Goal: Task Accomplishment & Management: Complete application form

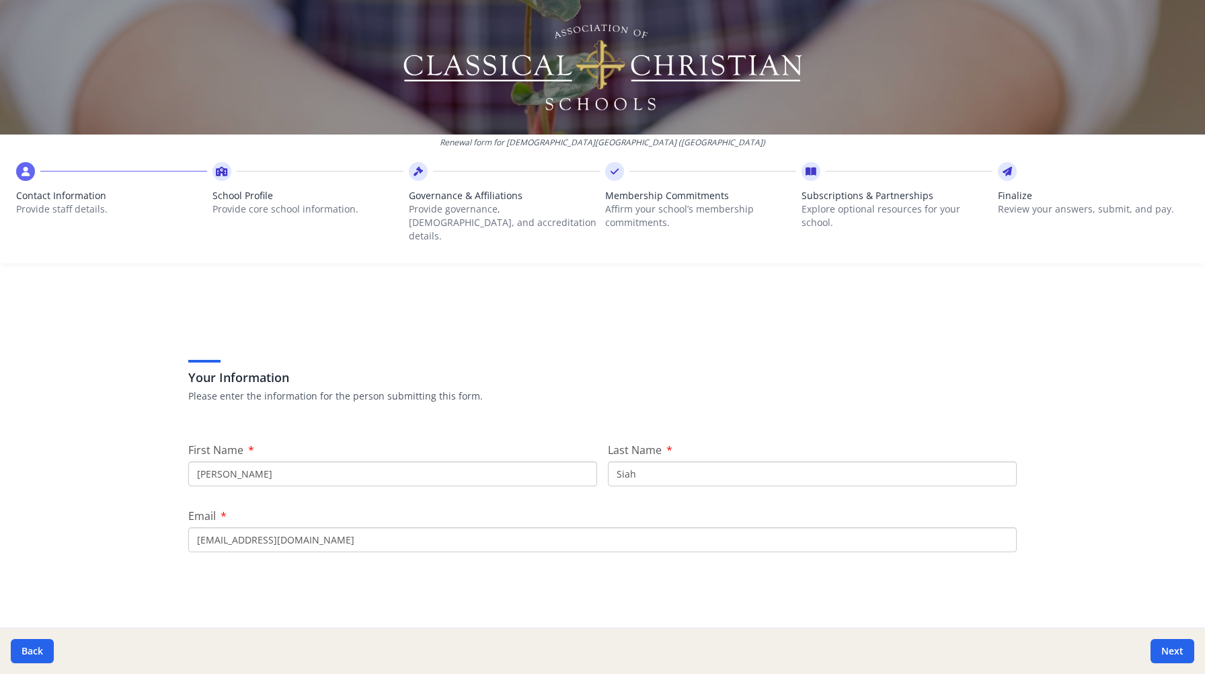
click at [429, 463] on input "Megan" at bounding box center [392, 473] width 409 height 25
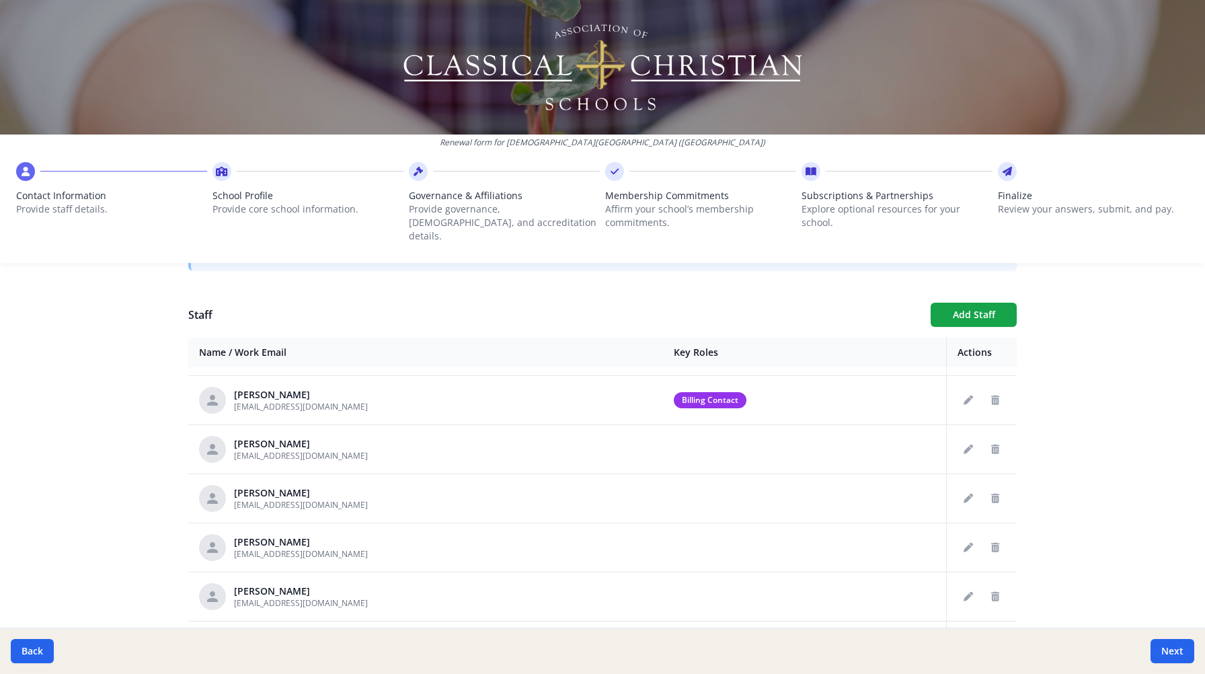
scroll to position [624, 0]
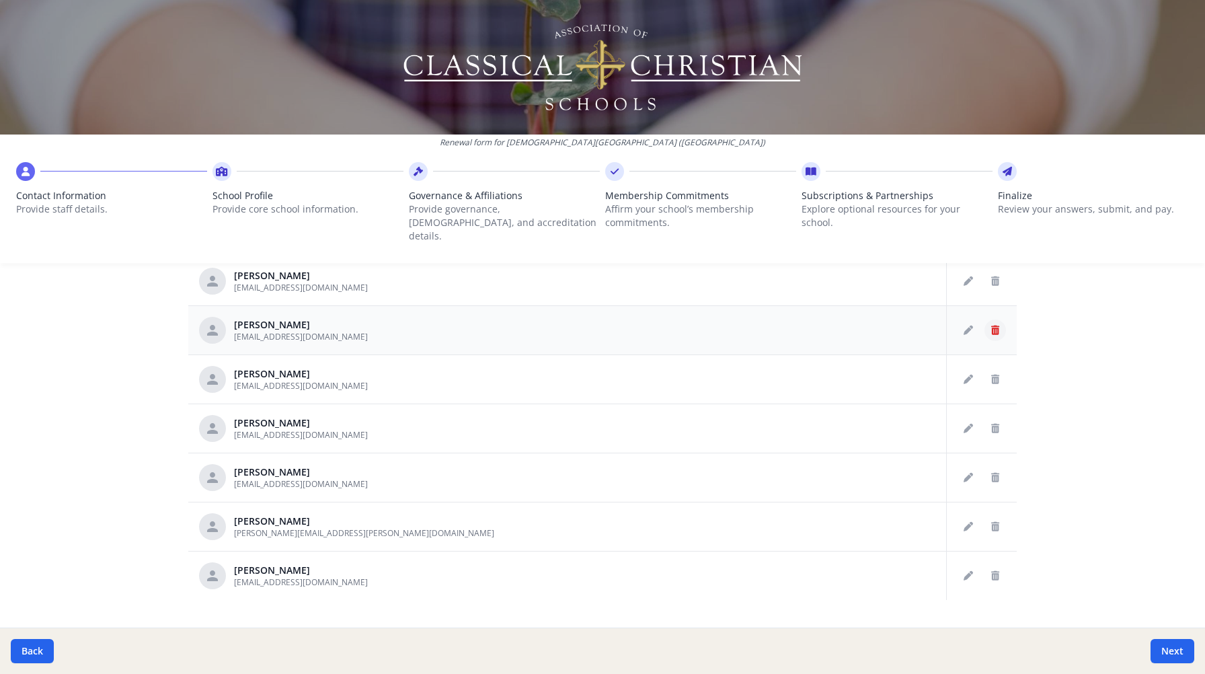
click at [984, 319] on button "Delete staff" at bounding box center [995, 330] width 22 height 22
click at [991, 325] on icon "Delete staff" at bounding box center [995, 329] width 8 height 9
click at [984, 323] on button "Delete staff" at bounding box center [995, 330] width 22 height 22
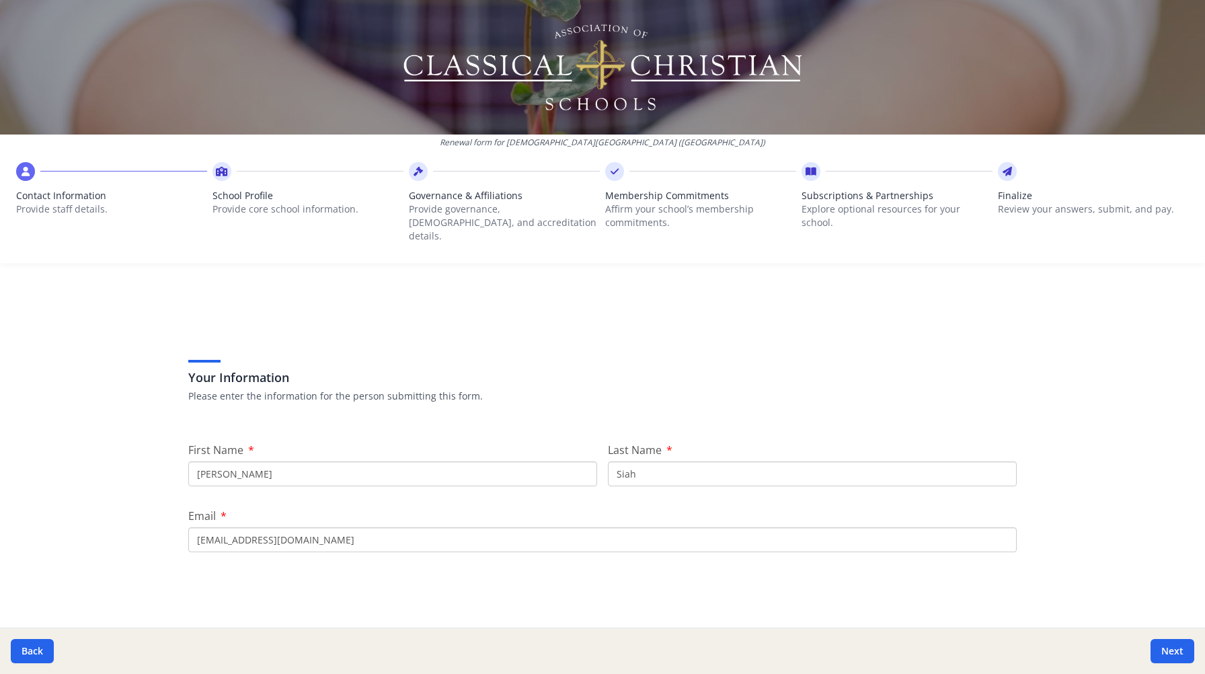
scroll to position [639, 0]
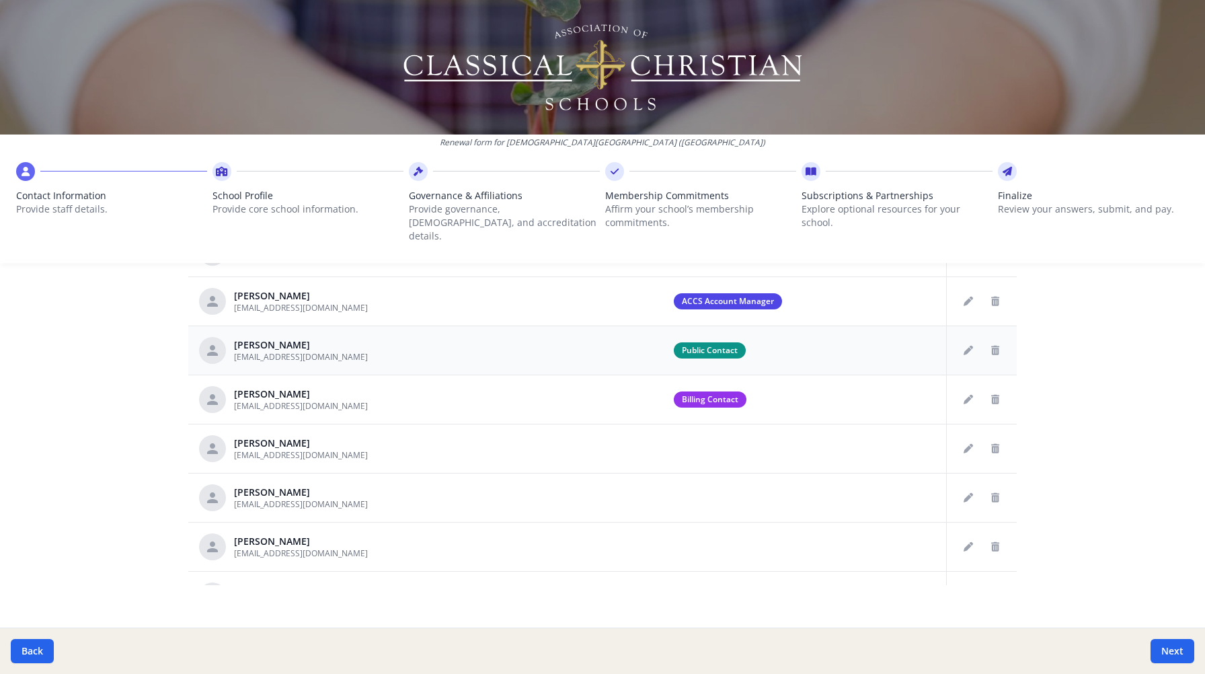
scroll to position [52, 0]
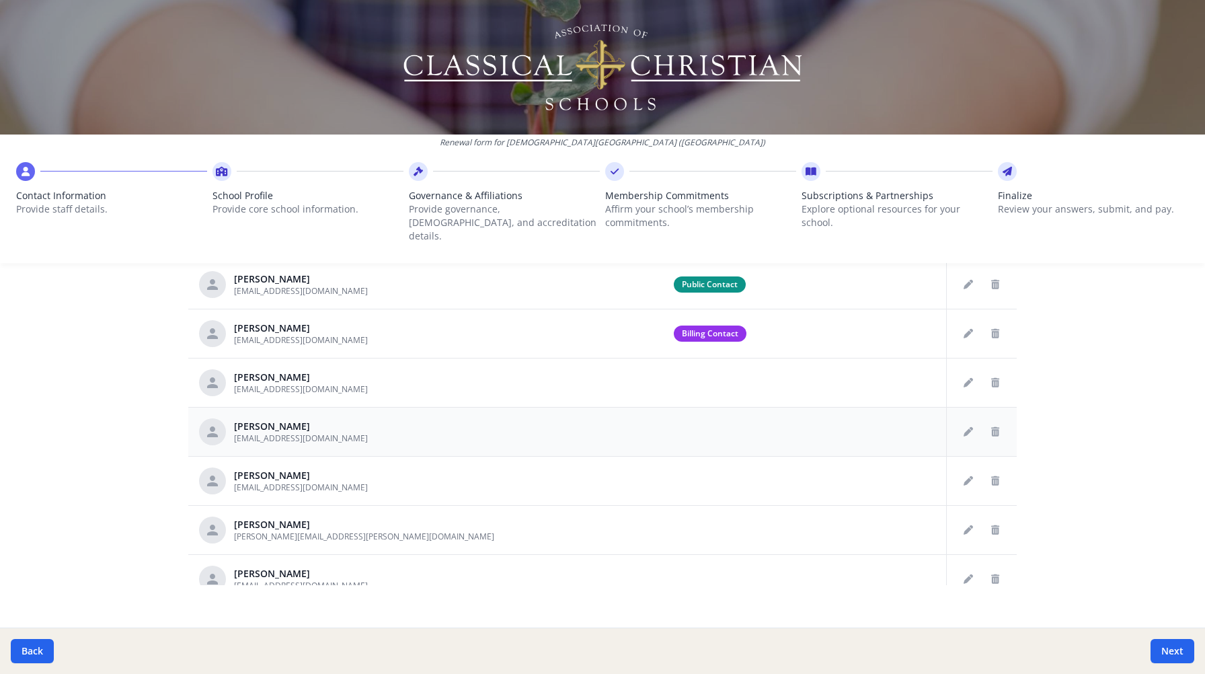
scroll to position [139, 0]
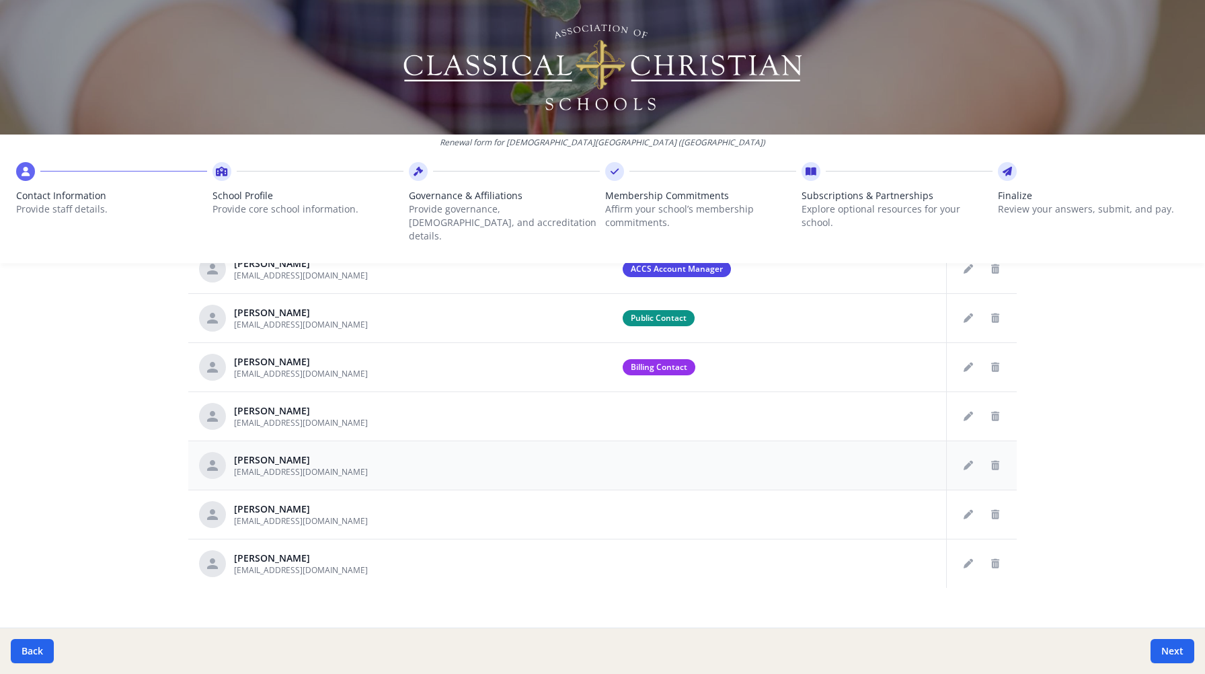
scroll to position [639, 0]
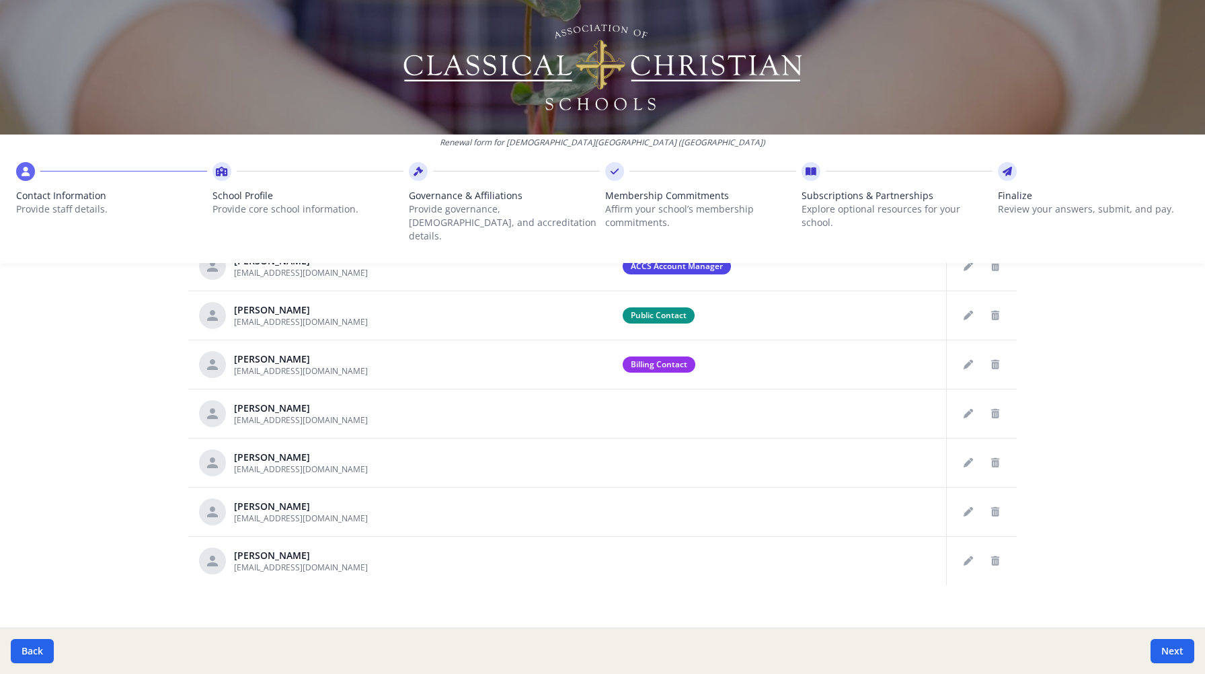
click at [214, 183] on div "School Profile Provide core school information." at bounding box center [307, 199] width 191 height 74
click at [226, 173] on div at bounding box center [221, 171] width 19 height 19
click at [1166, 646] on button "Next" at bounding box center [1172, 651] width 44 height 24
type input "[PHONE_NUMBER]"
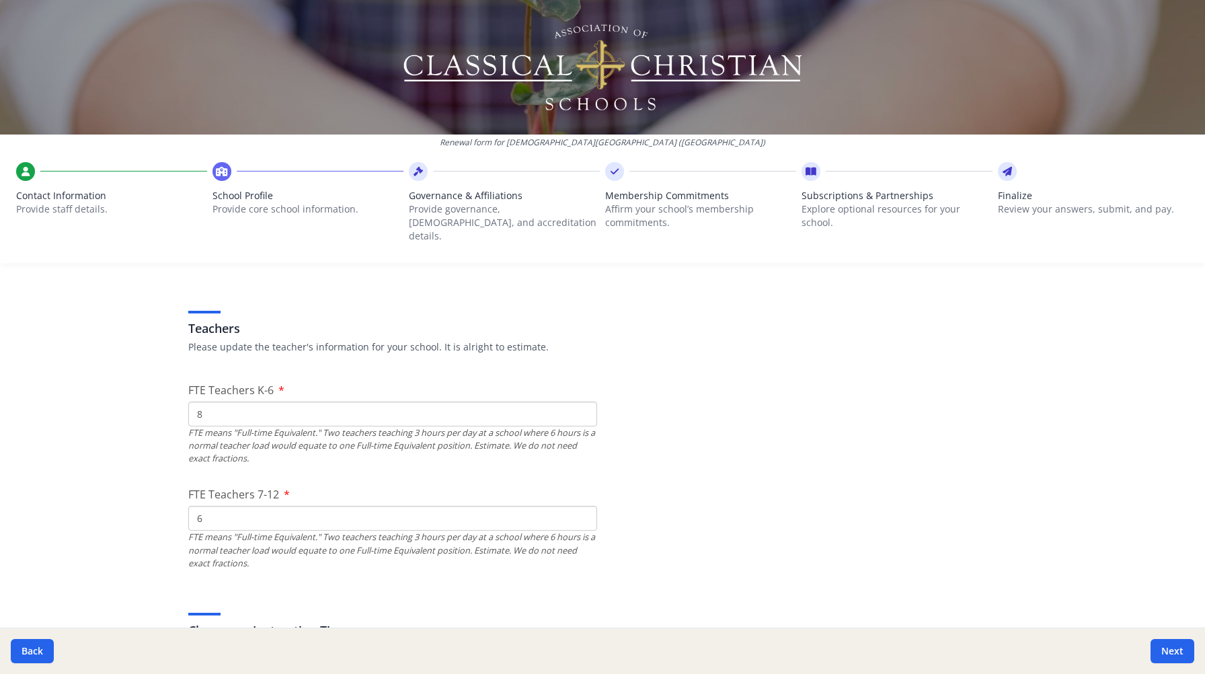
scroll to position [577, 0]
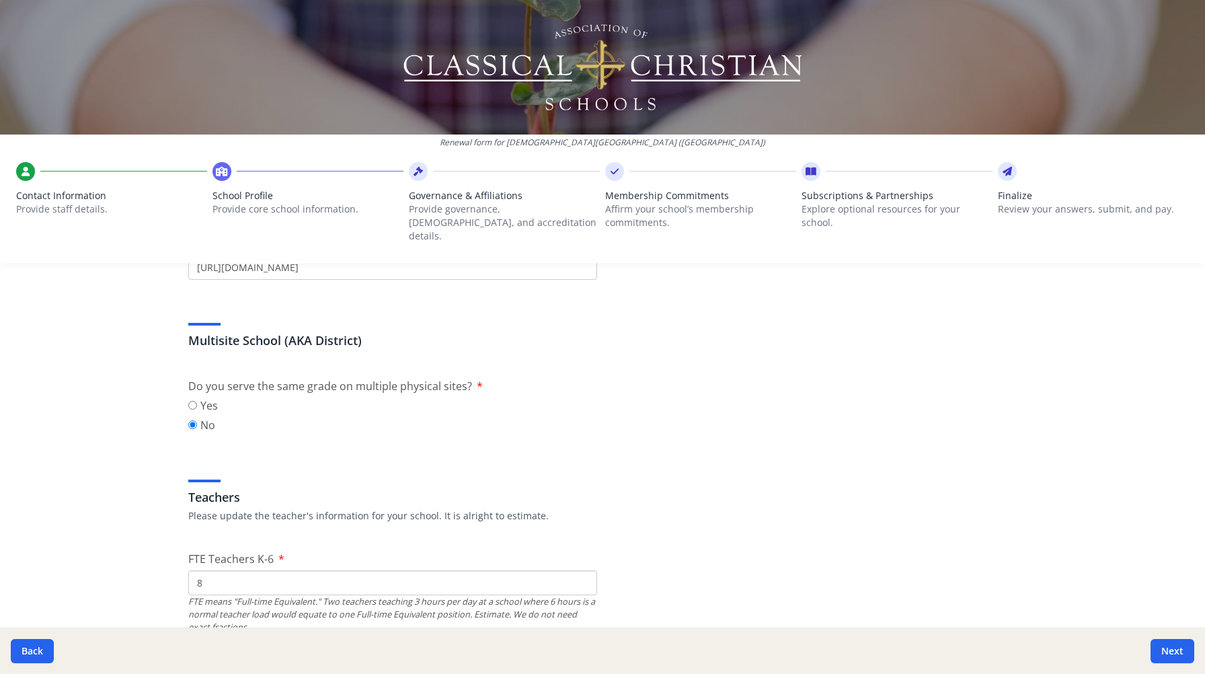
click at [1002, 177] on icon at bounding box center [1006, 171] width 9 height 13
click at [1006, 179] on div at bounding box center [1093, 171] width 191 height 19
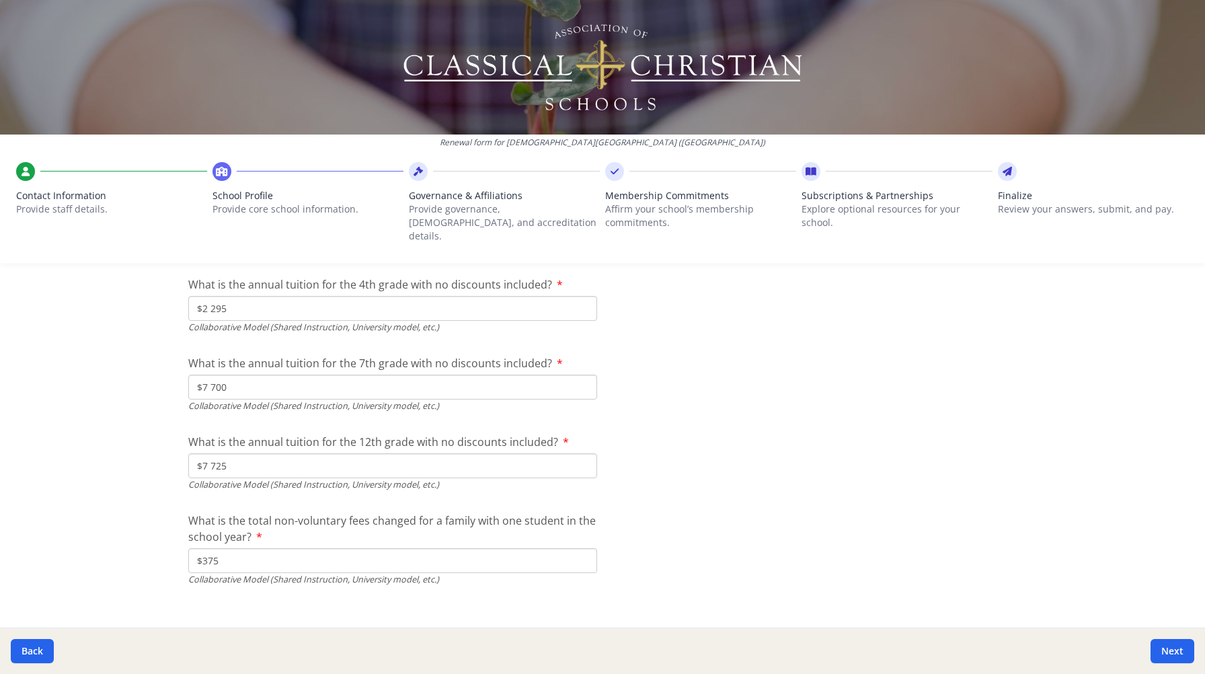
scroll to position [4346, 0]
click at [1175, 653] on button "Next" at bounding box center [1172, 651] width 44 height 24
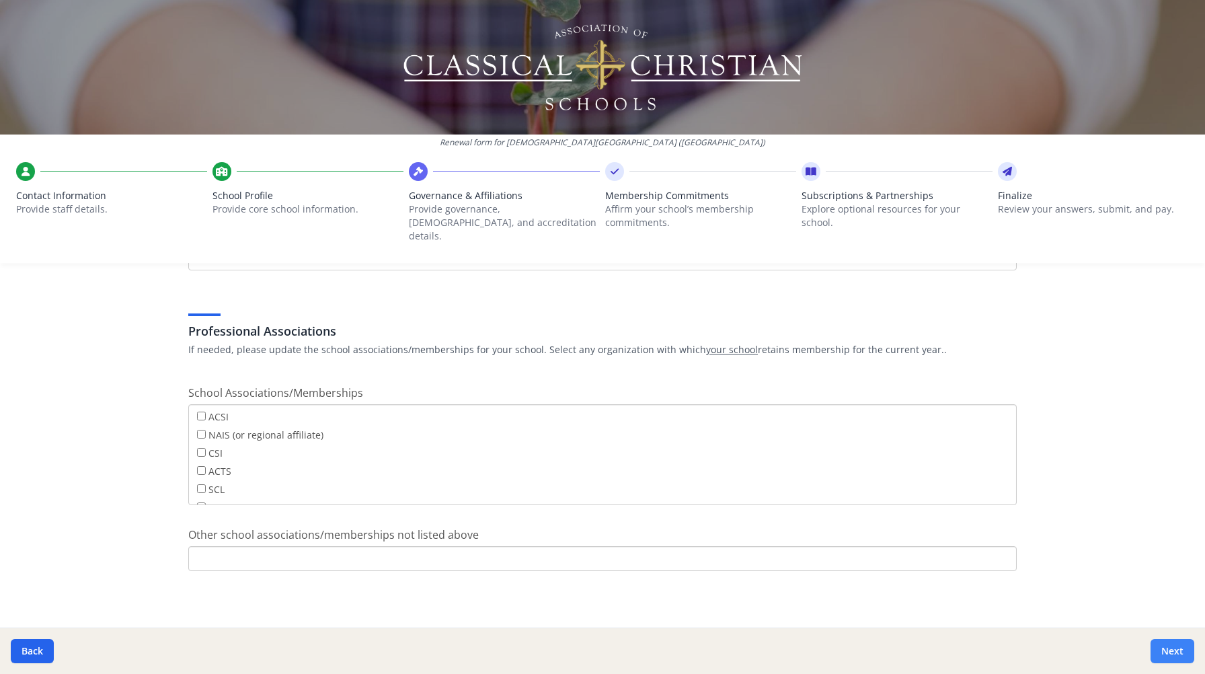
scroll to position [914, 0]
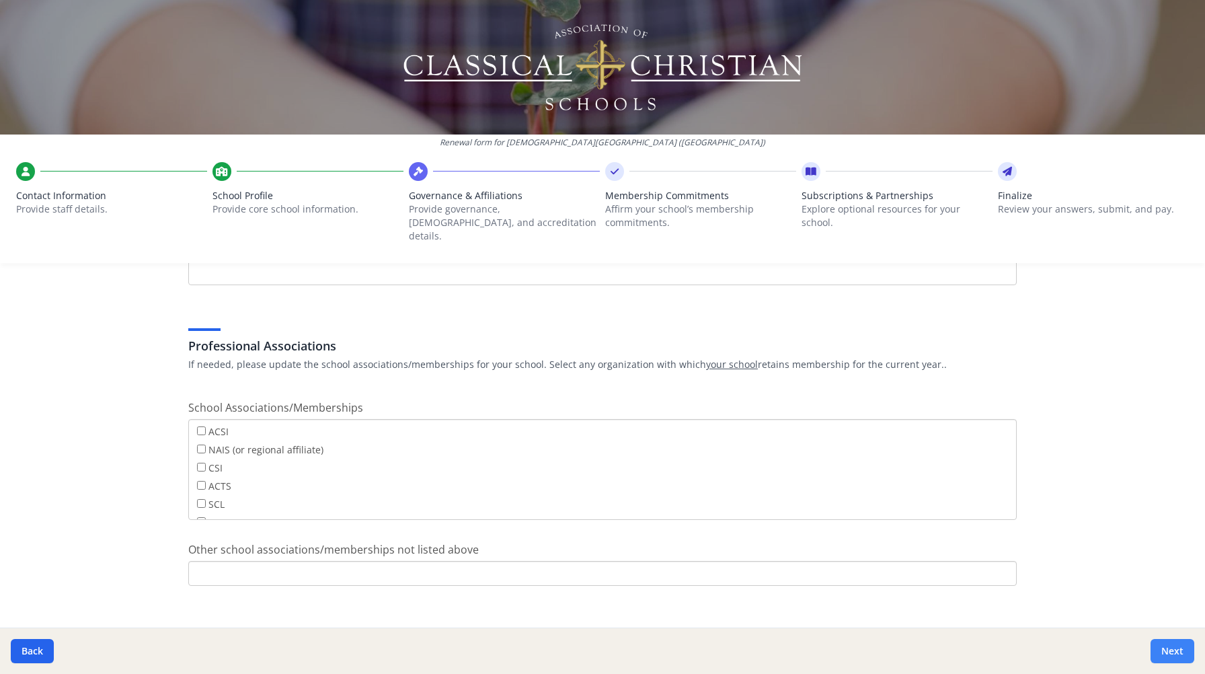
click at [1175, 653] on button "Next" at bounding box center [1172, 651] width 44 height 24
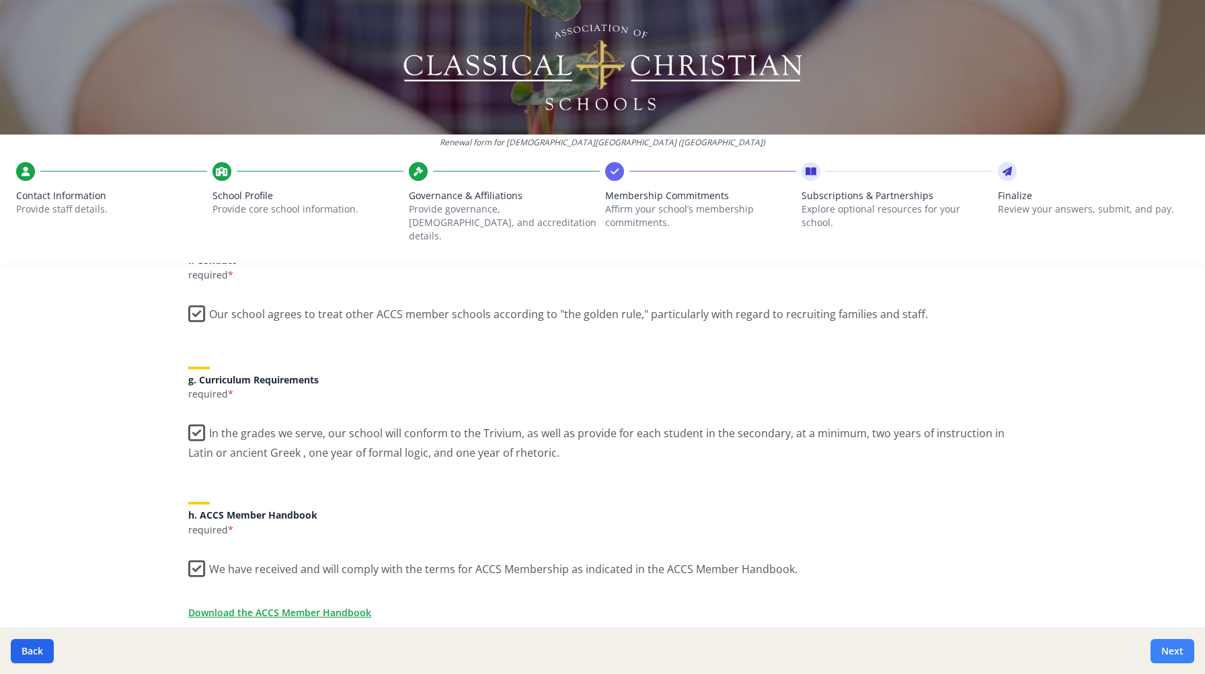
click at [1175, 653] on button "Next" at bounding box center [1172, 651] width 44 height 24
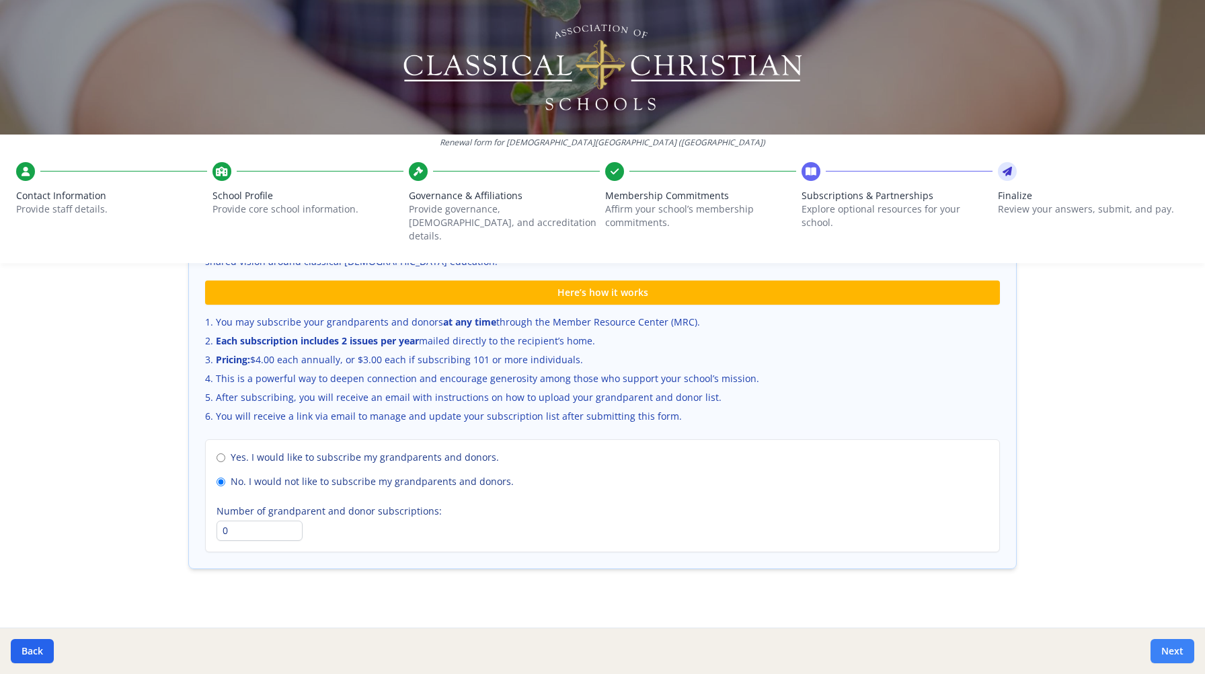
click at [1175, 653] on button "Next" at bounding box center [1172, 651] width 44 height 24
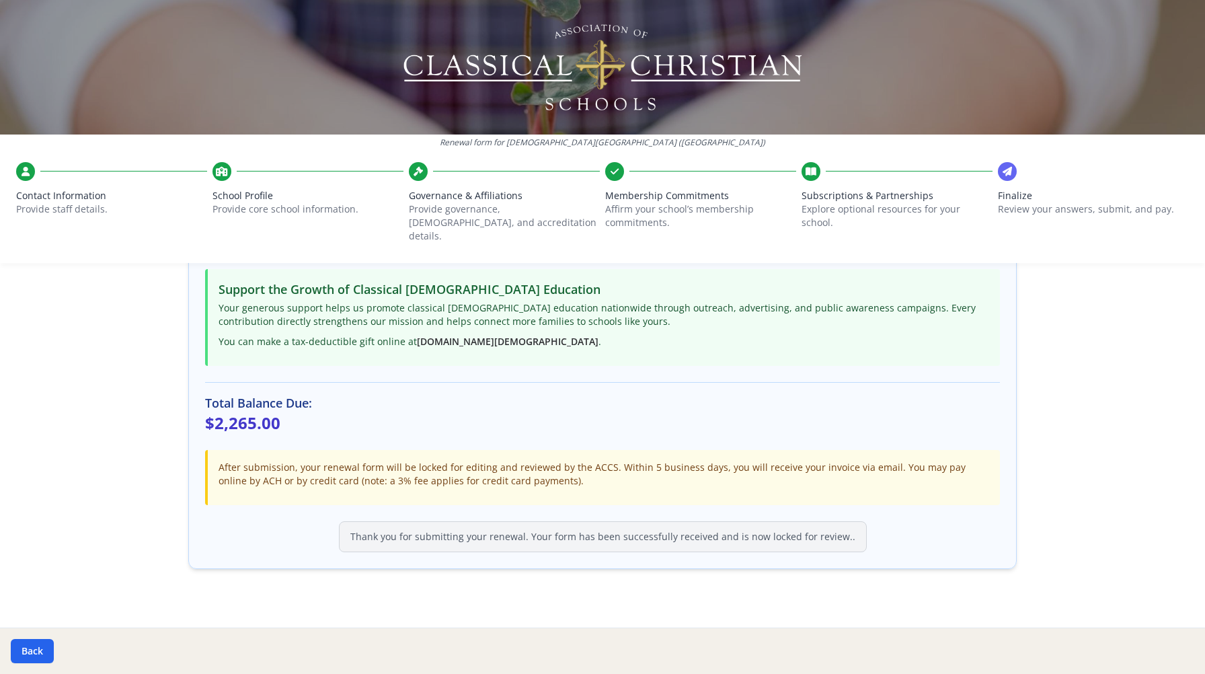
click at [1175, 653] on div "Back" at bounding box center [602, 650] width 1205 height 46
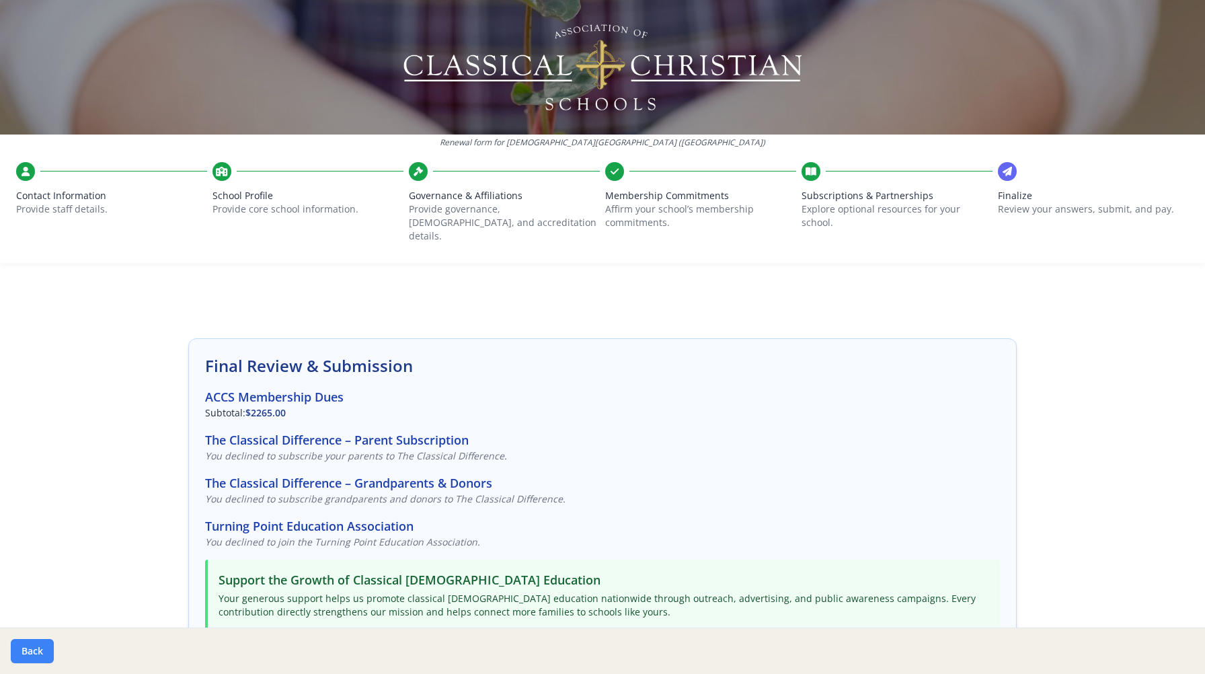
click at [52, 650] on button "Back" at bounding box center [32, 651] width 43 height 24
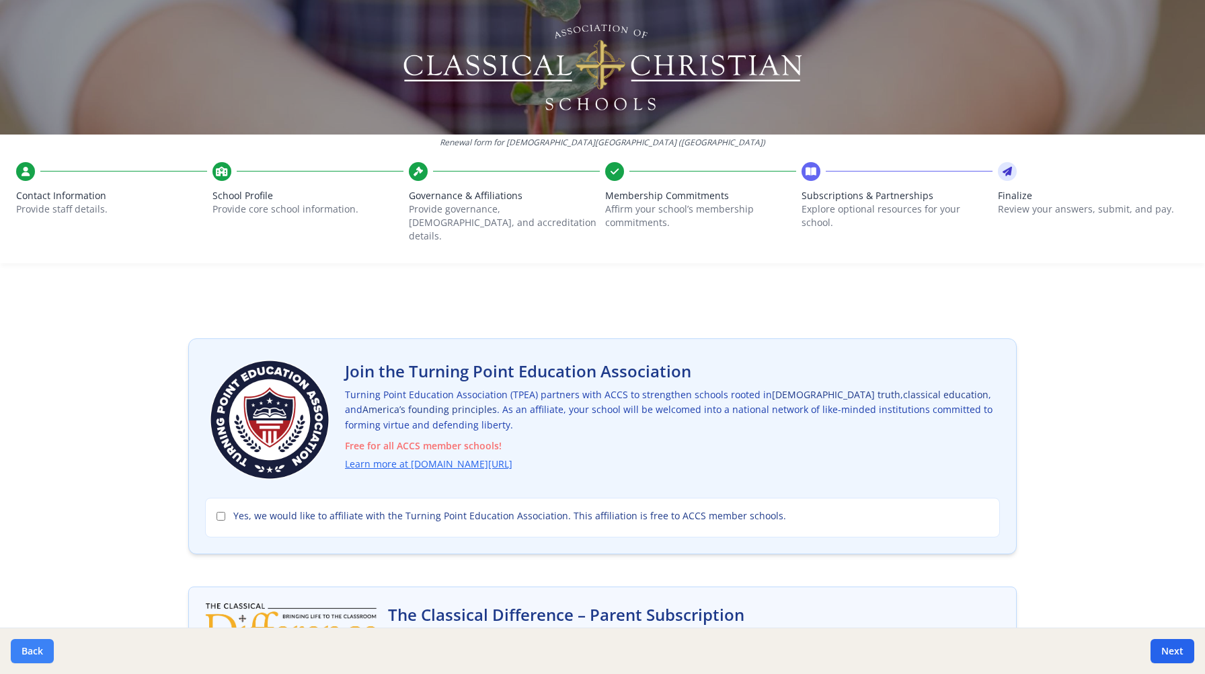
click at [52, 650] on button "Back" at bounding box center [32, 651] width 43 height 24
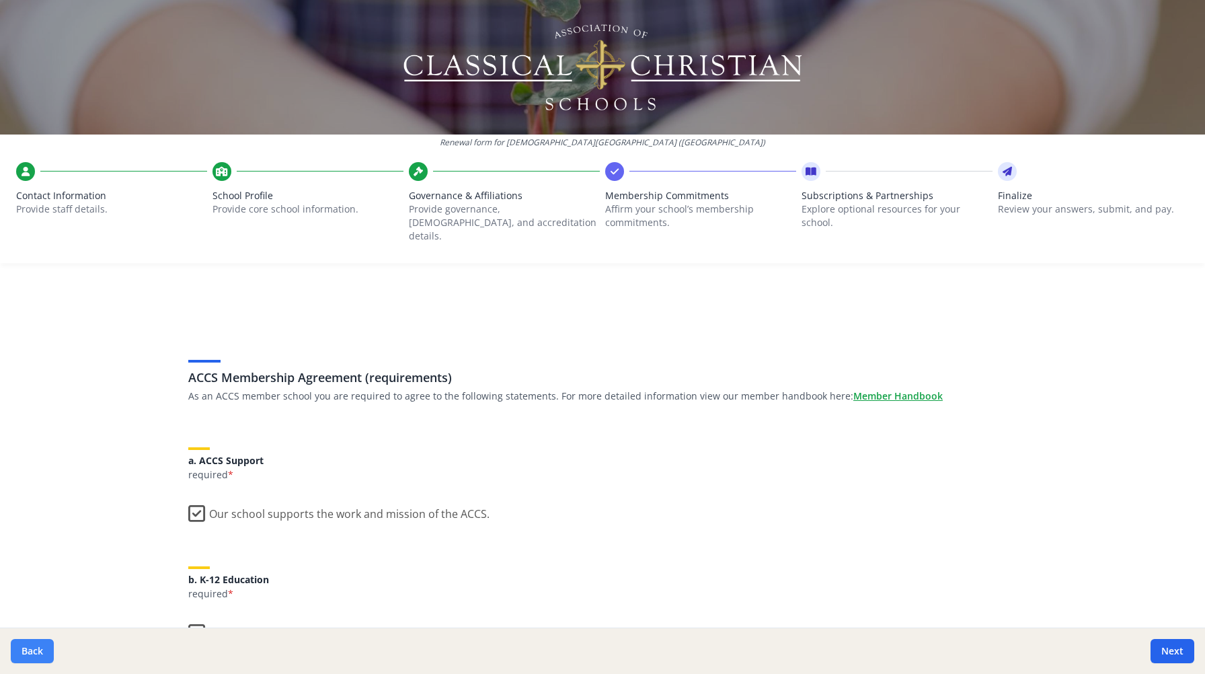
click at [52, 650] on button "Back" at bounding box center [32, 651] width 43 height 24
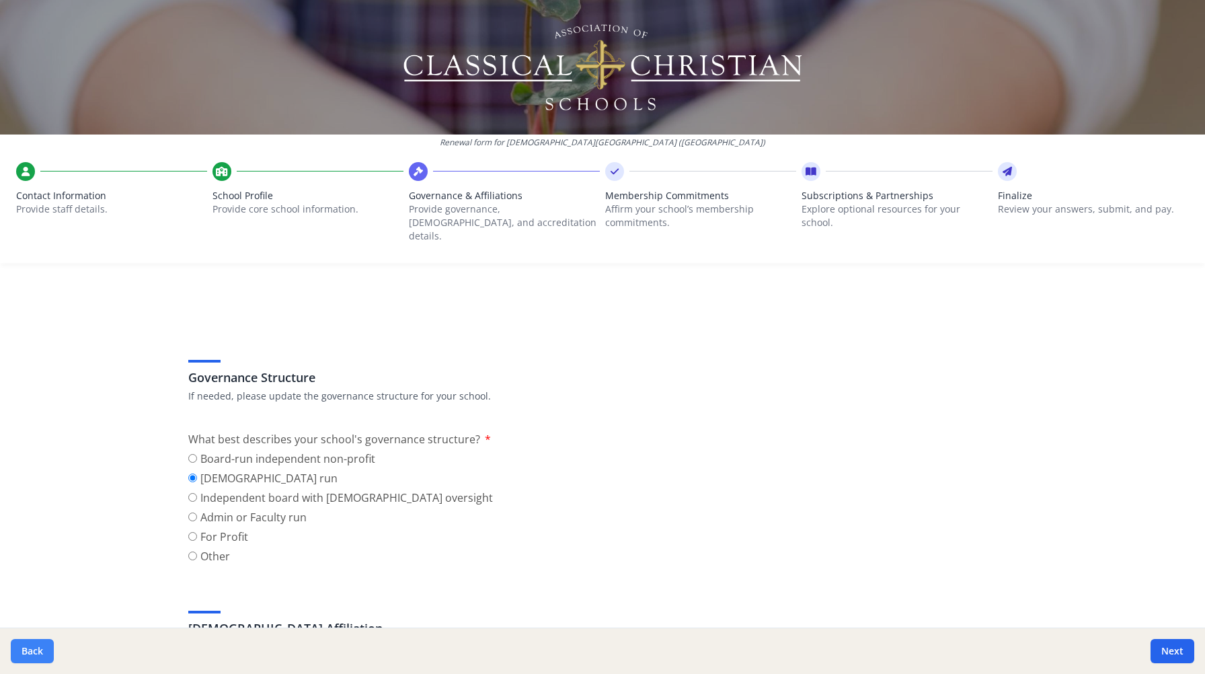
click at [52, 650] on button "Back" at bounding box center [32, 651] width 43 height 24
type input "[PHONE_NUMBER]"
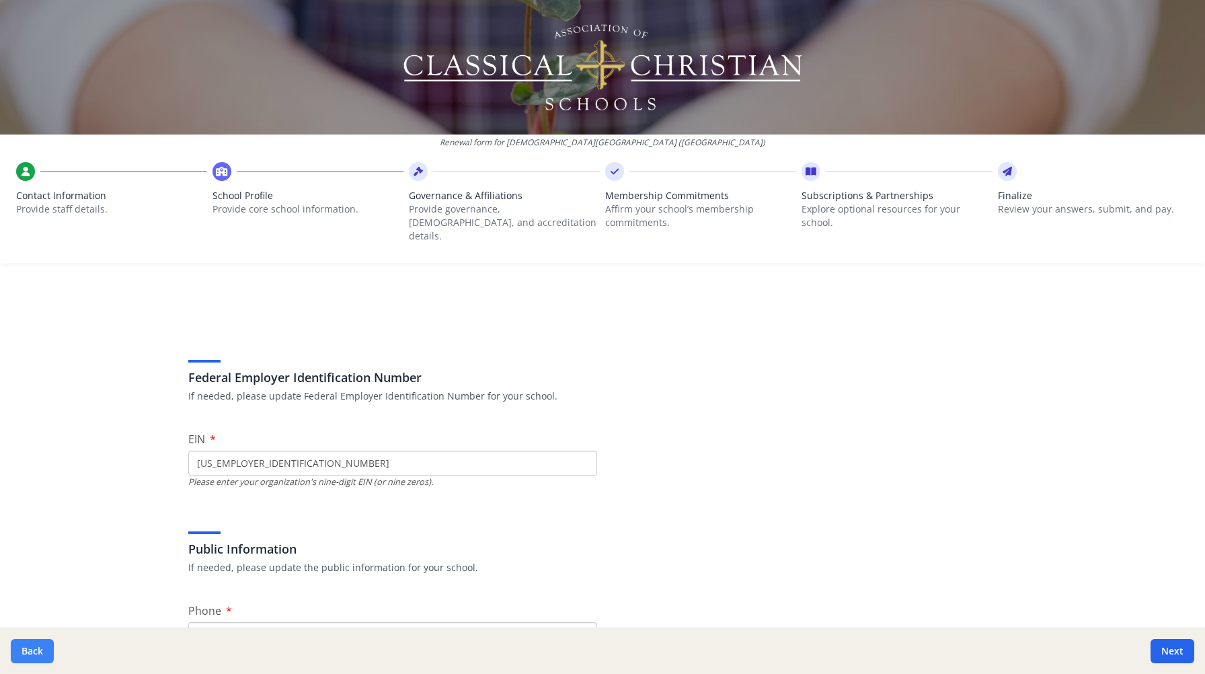
click at [52, 650] on button "Back" at bounding box center [32, 651] width 43 height 24
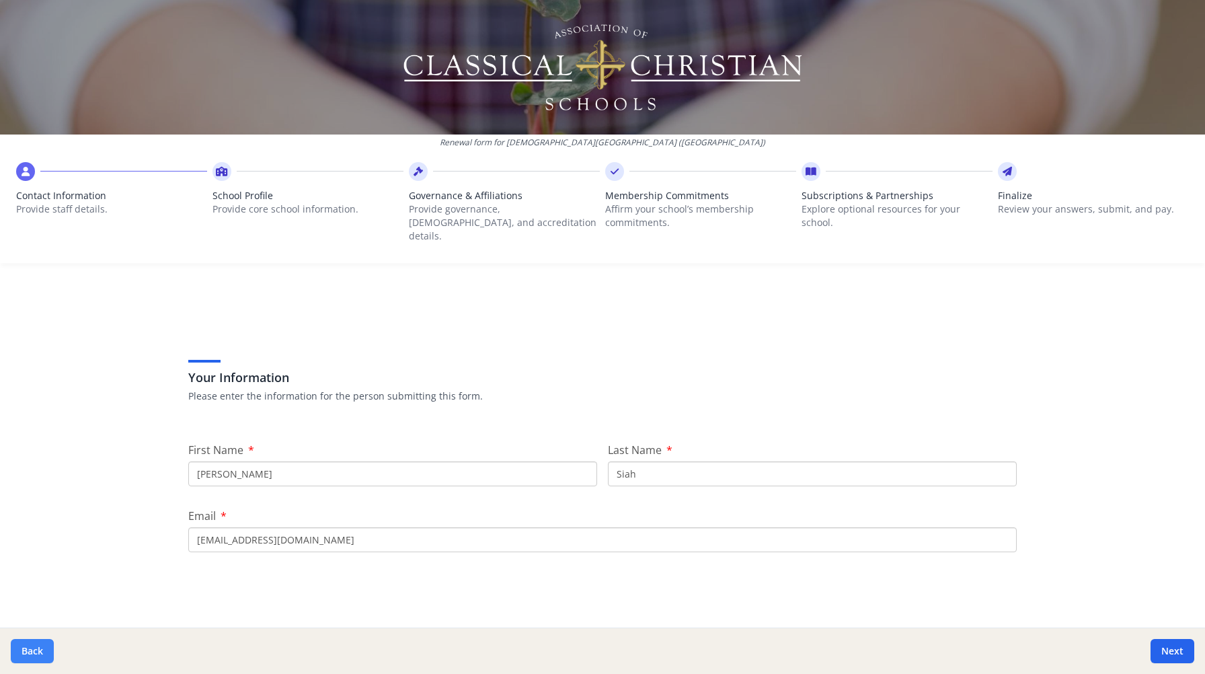
click at [52, 650] on button "Back" at bounding box center [32, 651] width 43 height 24
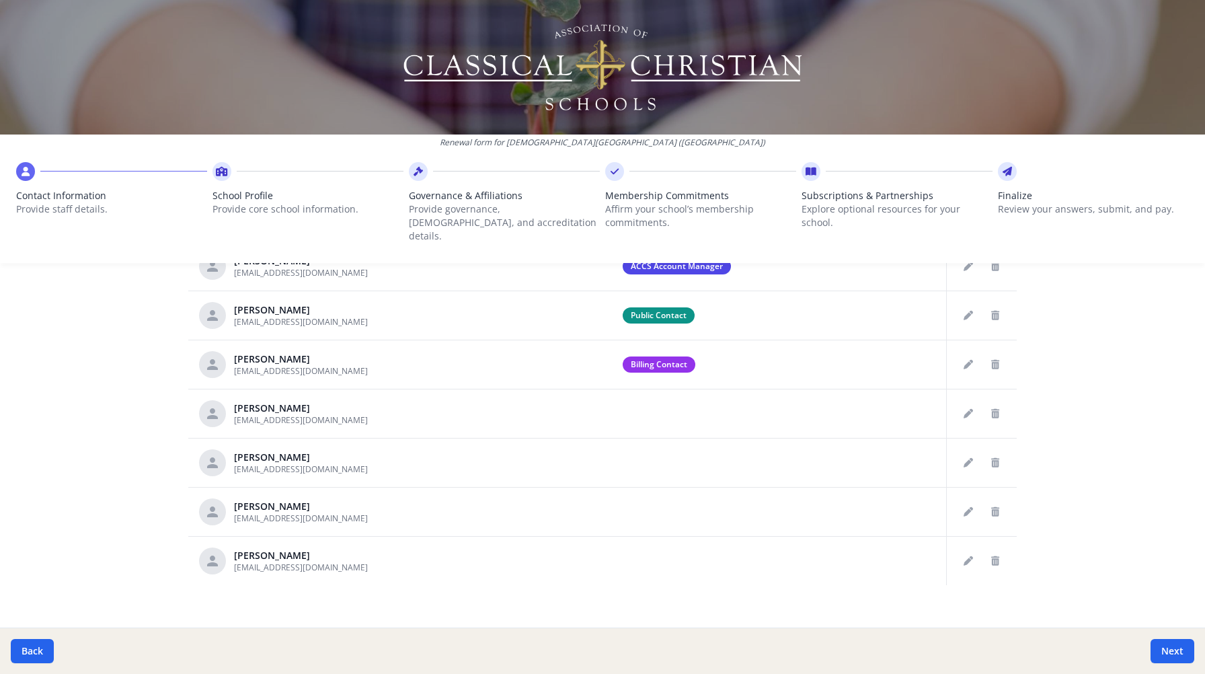
click at [59, 408] on div "Renewal form for [GEOGRAPHIC_DATA][DEMOGRAPHIC_DATA] ([GEOGRAPHIC_DATA]) Contac…" at bounding box center [602, 337] width 1205 height 674
